Goal: Information Seeking & Learning: Learn about a topic

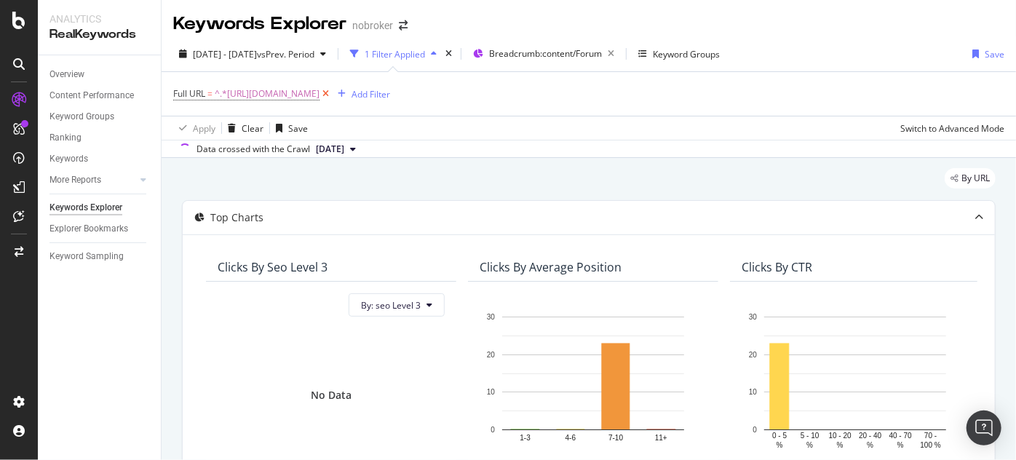
click at [332, 91] on icon at bounding box center [325, 94] width 12 height 15
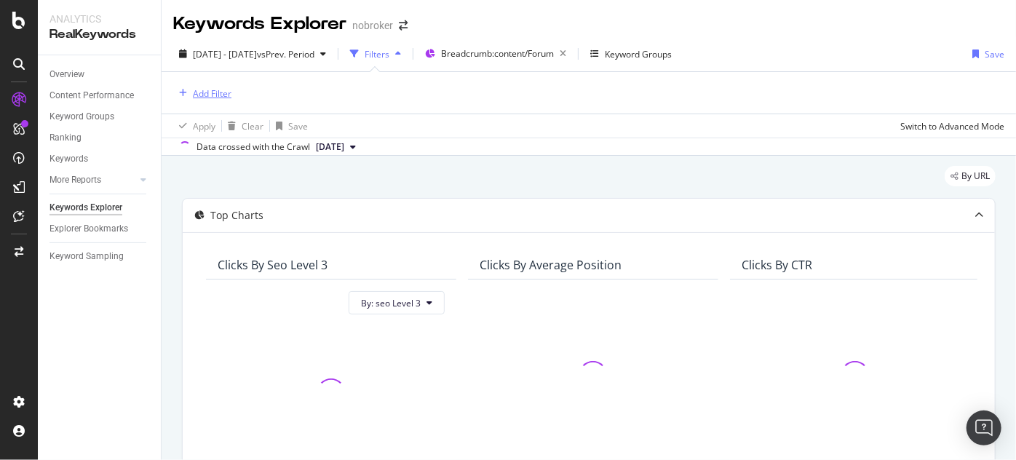
click at [193, 97] on div "Add Filter" at bounding box center [212, 93] width 39 height 12
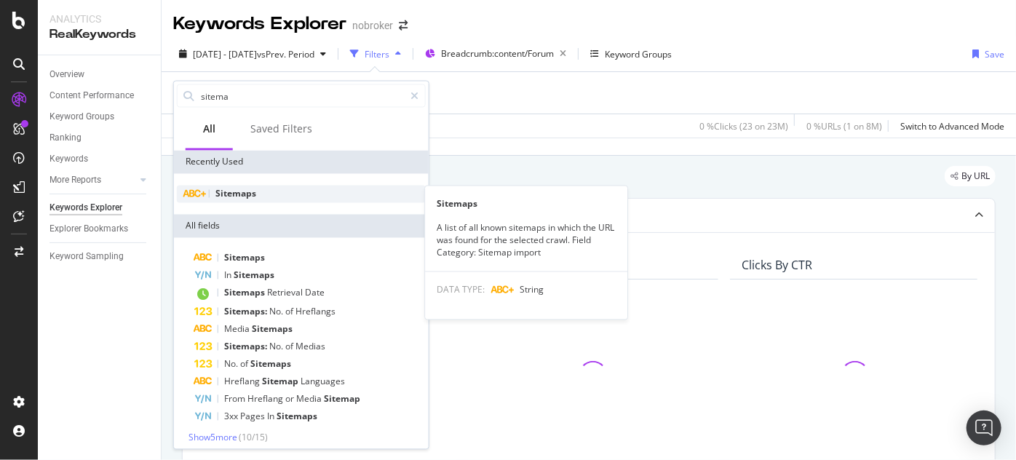
type input "sitema"
click at [242, 191] on span "Sitemaps" at bounding box center [235, 194] width 41 height 12
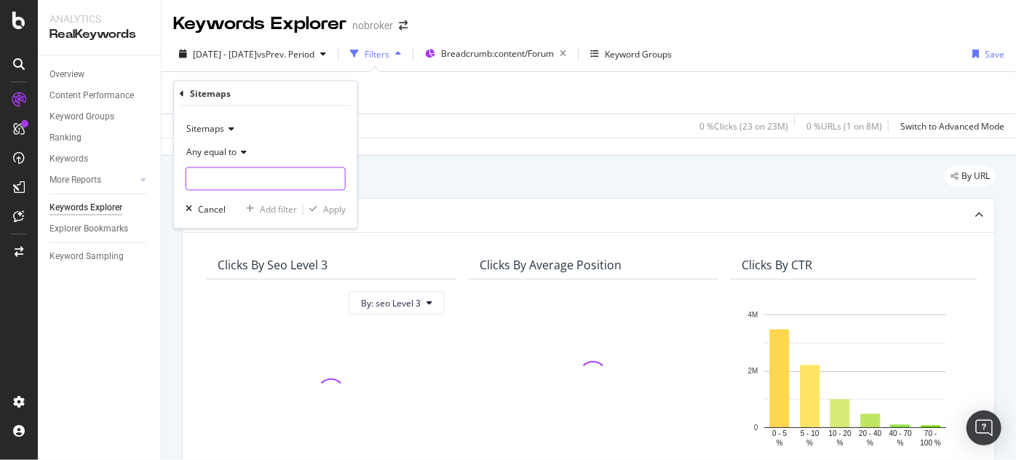
click at [211, 169] on input "text" at bounding box center [265, 178] width 159 height 23
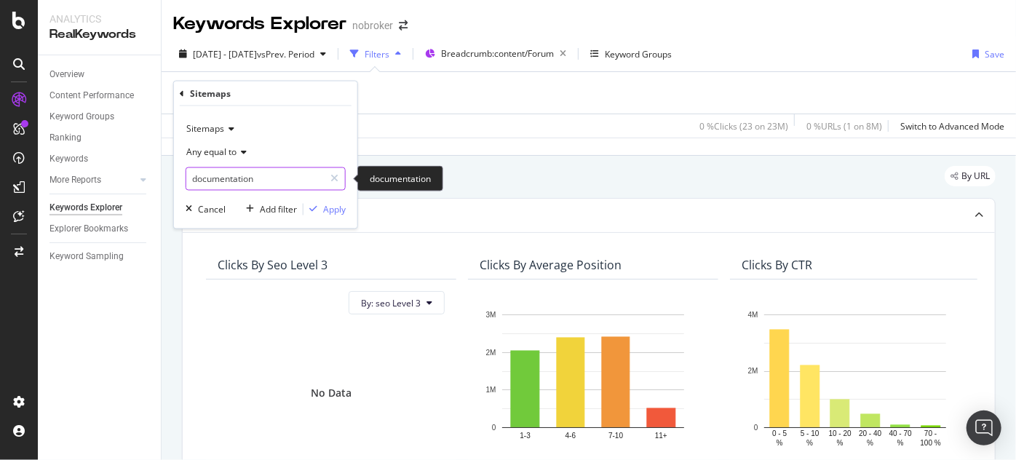
click at [274, 180] on input "documentation" at bounding box center [255, 178] width 138 height 23
click at [274, 181] on input "documentat" at bounding box center [255, 178] width 138 height 23
click at [265, 181] on input "documentation" at bounding box center [255, 178] width 138 height 23
type input "d"
type input "documentation"
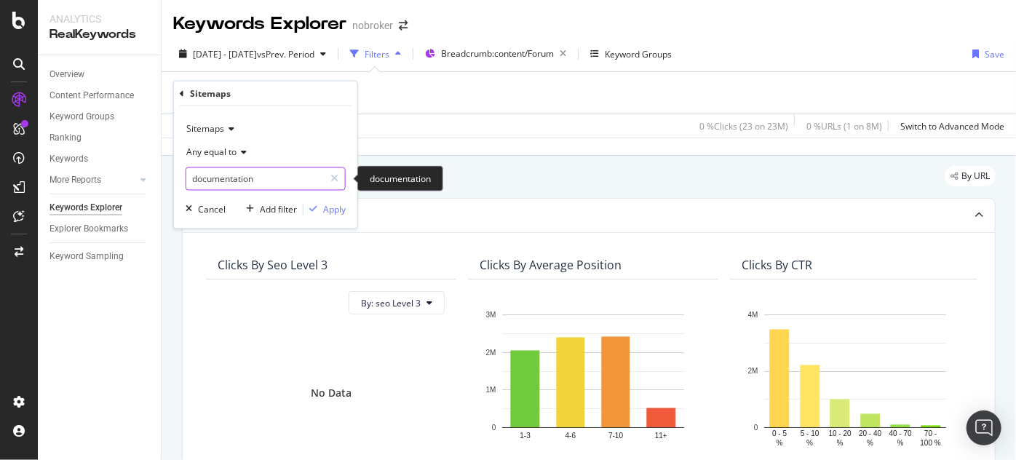
click at [244, 172] on input "documentation" at bounding box center [255, 178] width 138 height 23
click at [277, 178] on input "documentation" at bounding box center [255, 178] width 138 height 23
click at [254, 186] on input "docume" at bounding box center [255, 178] width 138 height 23
paste input "[URL][DOMAIN_NAME]"
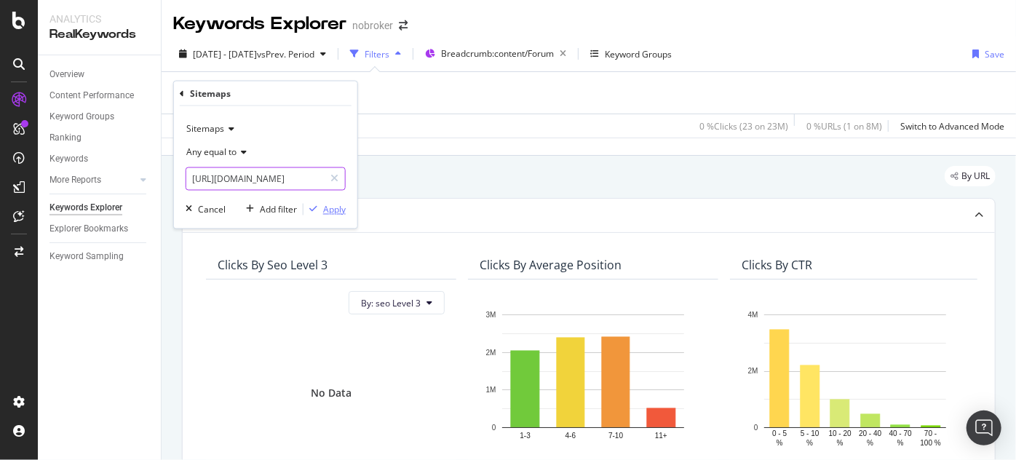
type input "[URL][DOMAIN_NAME]"
click at [324, 202] on button "Apply" at bounding box center [324, 209] width 42 height 15
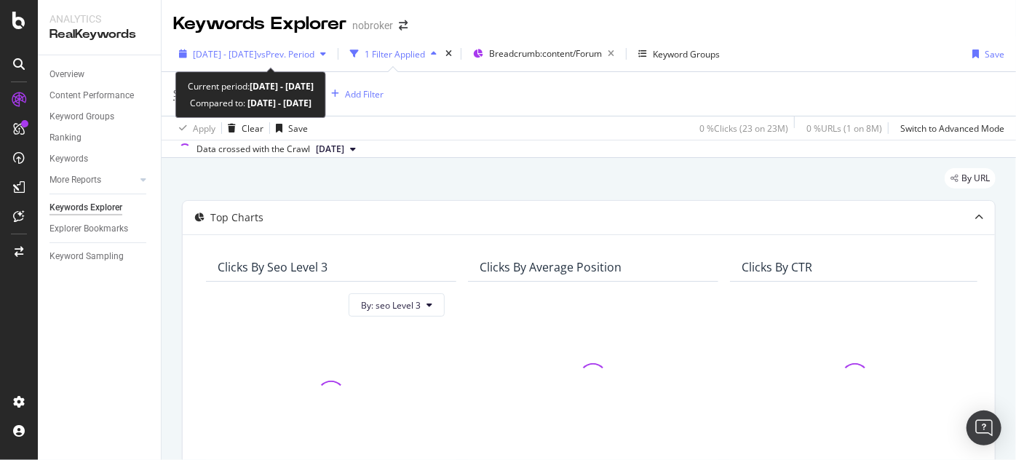
click at [262, 61] on div "[DATE] - [DATE] vs Prev. Period" at bounding box center [252, 54] width 159 height 22
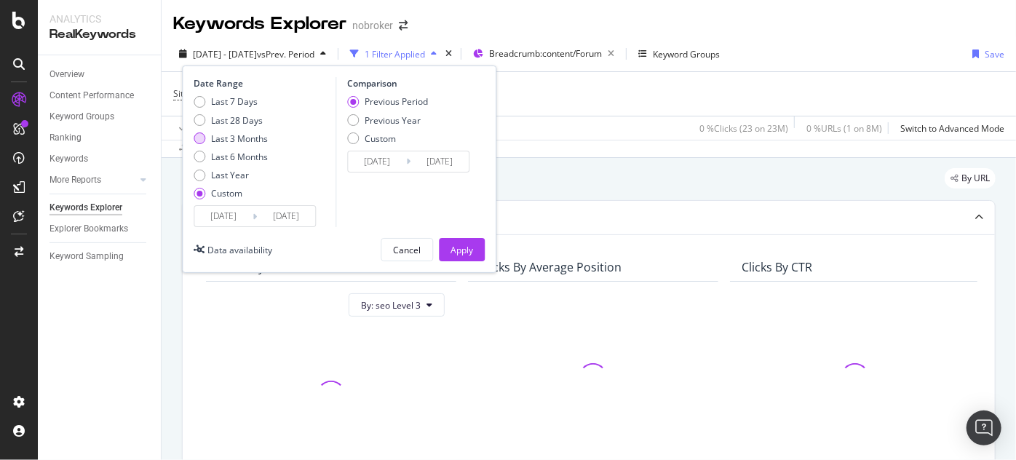
click at [248, 135] on div "Last 3 Months" at bounding box center [239, 138] width 57 height 12
type input "[DATE]"
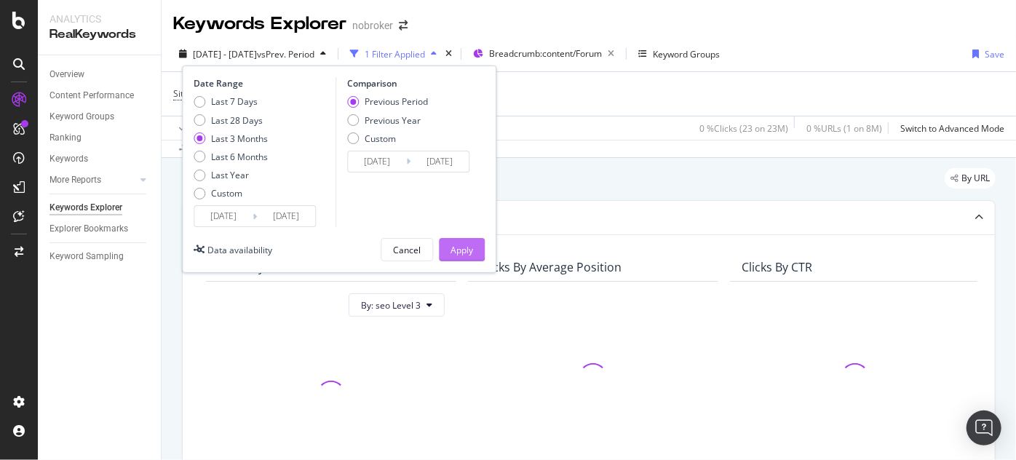
click at [455, 254] on div "Apply" at bounding box center [461, 250] width 23 height 12
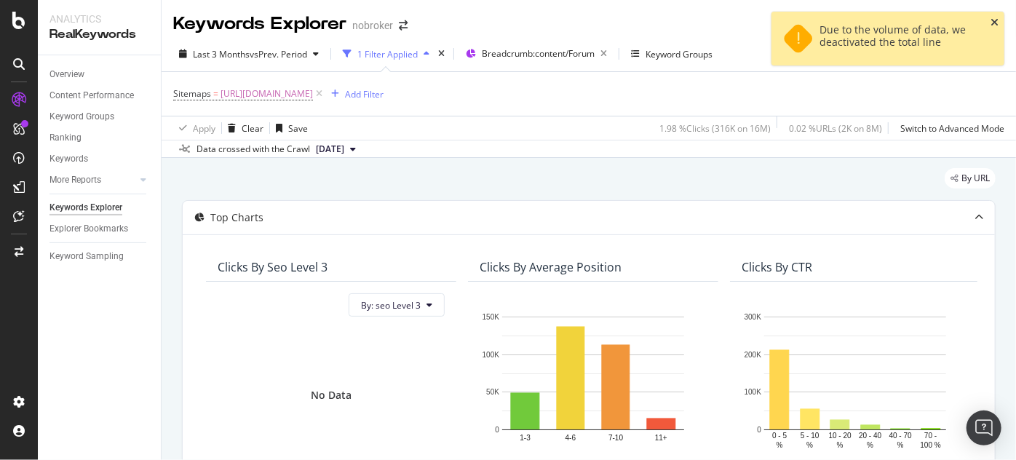
click at [995, 21] on icon "close toast" at bounding box center [994, 22] width 8 height 10
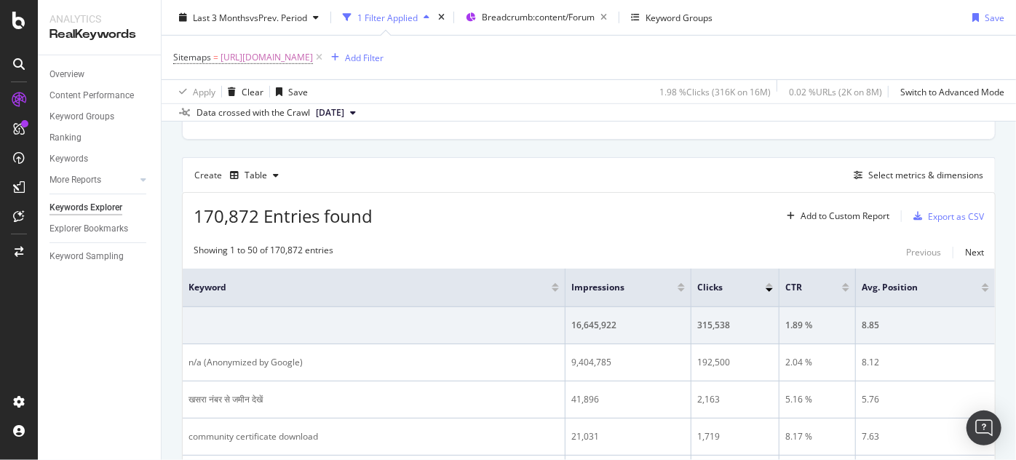
scroll to position [370, 0]
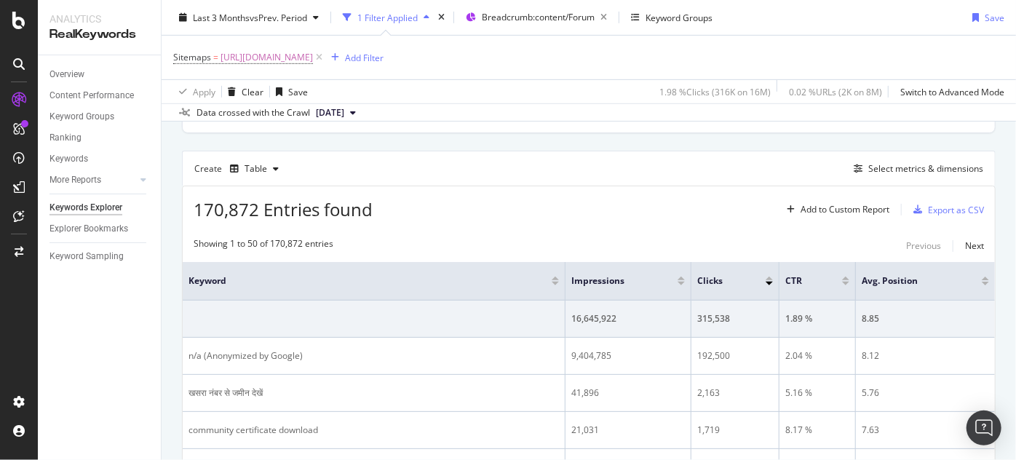
click at [901, 176] on div "Create Table Select metrics & dimensions" at bounding box center [588, 168] width 813 height 35
click at [877, 167] on div "Select metrics & dimensions" at bounding box center [925, 168] width 115 height 12
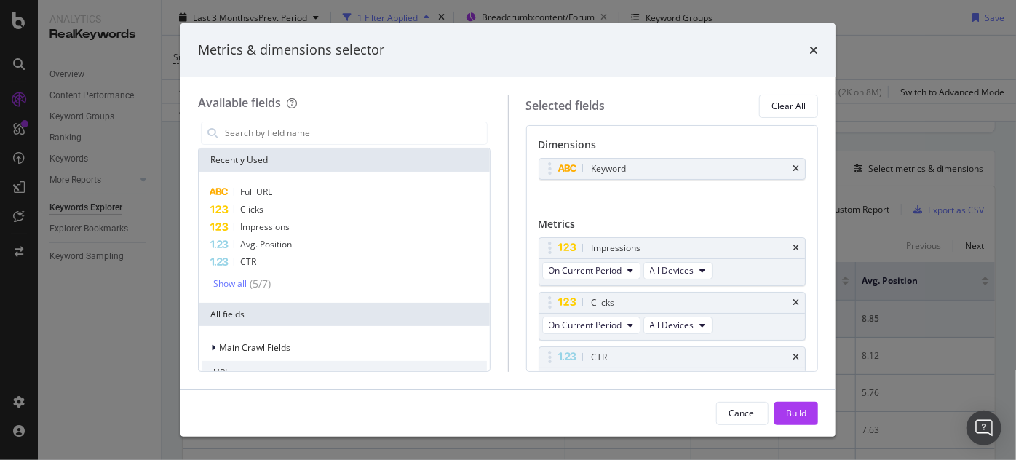
click at [792, 167] on icon "times" at bounding box center [795, 168] width 7 height 9
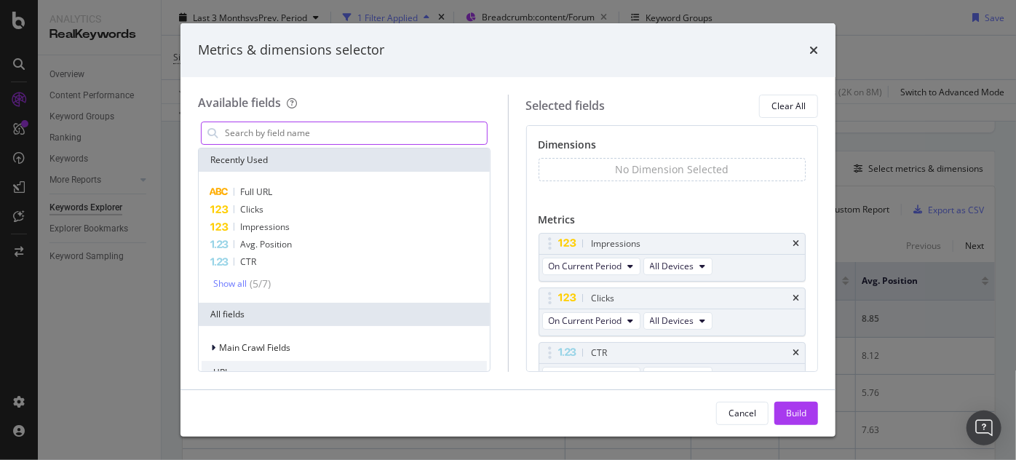
click at [343, 137] on input "modal" at bounding box center [354, 133] width 263 height 22
type input "d"
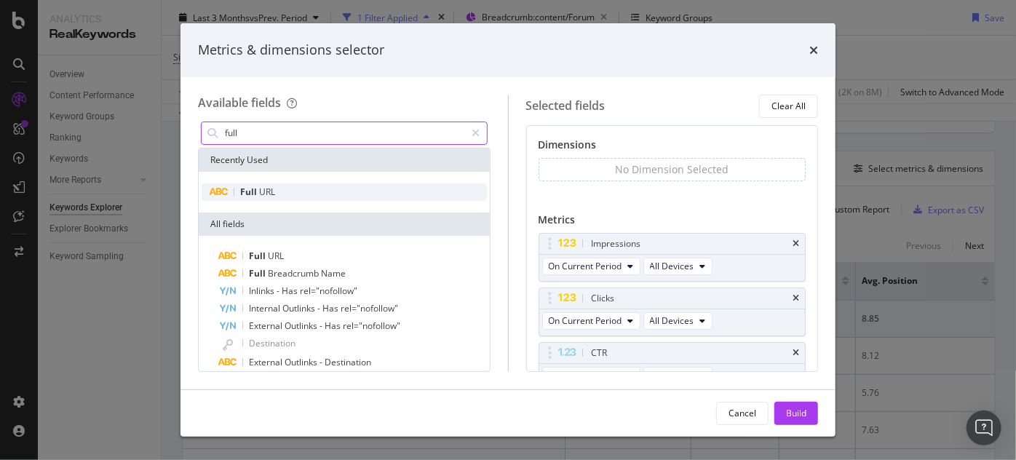
type input "full"
click at [252, 194] on span "Full" at bounding box center [249, 192] width 19 height 12
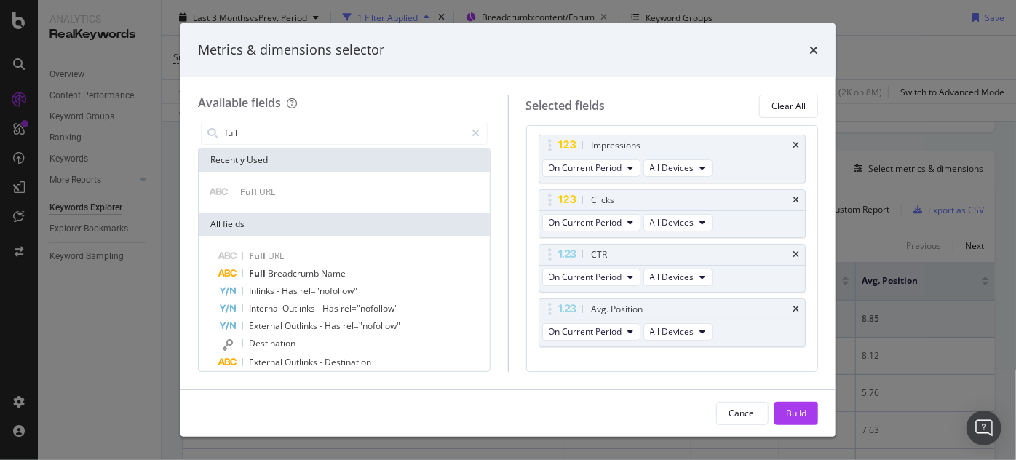
scroll to position [124, 0]
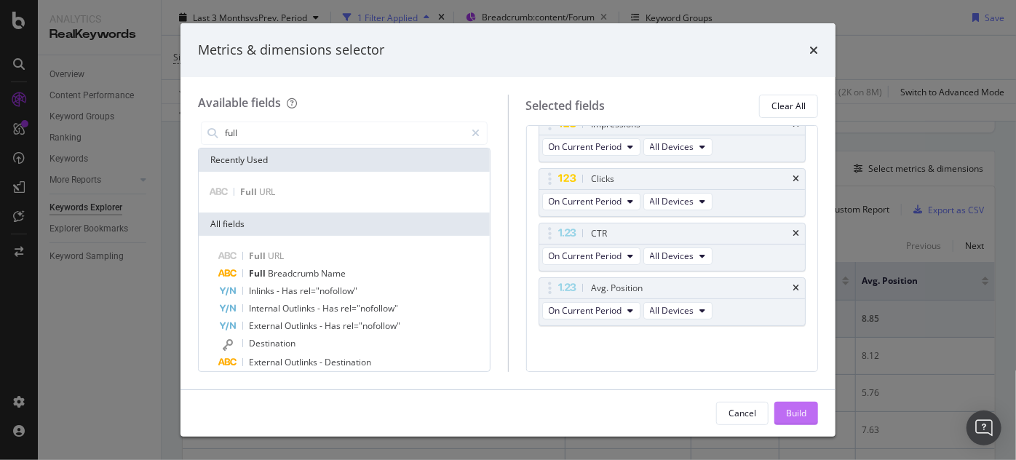
click at [788, 407] on div "Build" at bounding box center [796, 413] width 20 height 12
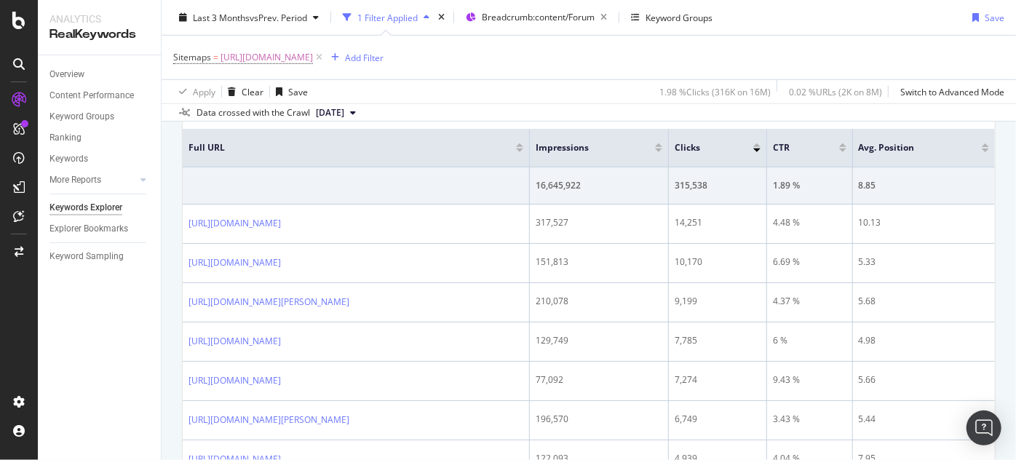
scroll to position [2380, 0]
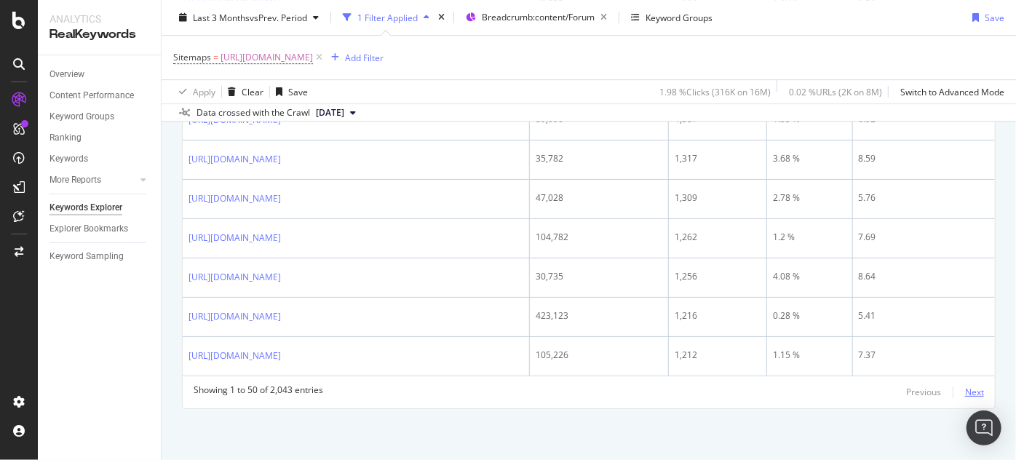
click at [972, 394] on div "Next" at bounding box center [974, 392] width 19 height 12
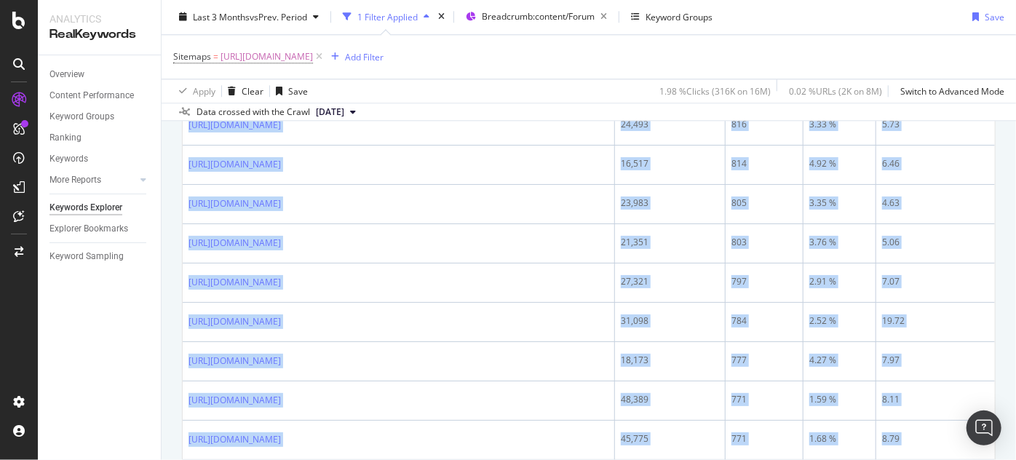
scroll to position [2408, 0]
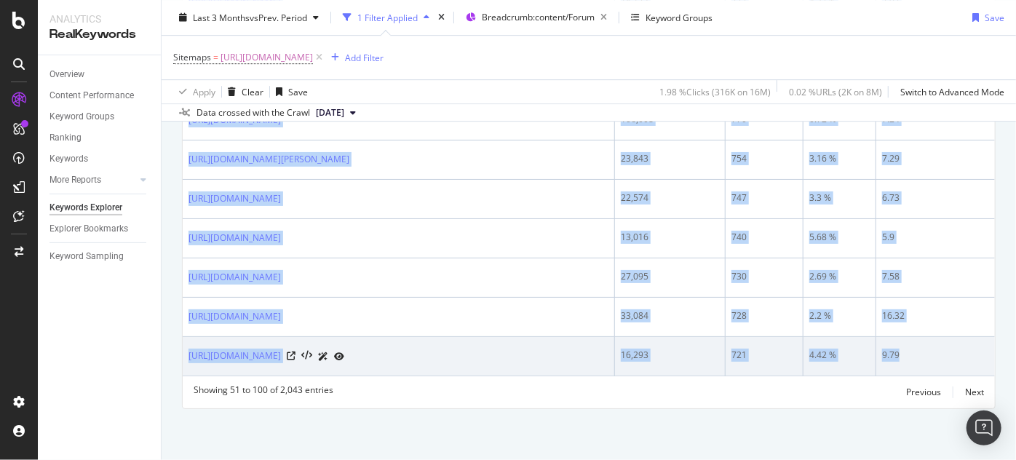
drag, startPoint x: 187, startPoint y: 183, endPoint x: 901, endPoint y: 351, distance: 733.4
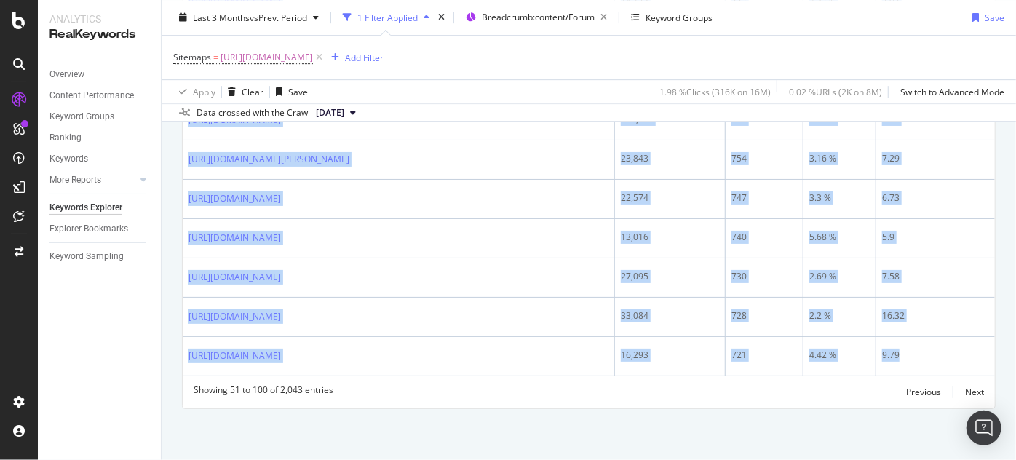
copy tbody "16,645,922 315,538 1.89 % 8.85 [URL][DOMAIN_NAME] 39,258 1,192 3.03 % 10.32 [UR…"
